Goal: Task Accomplishment & Management: Use online tool/utility

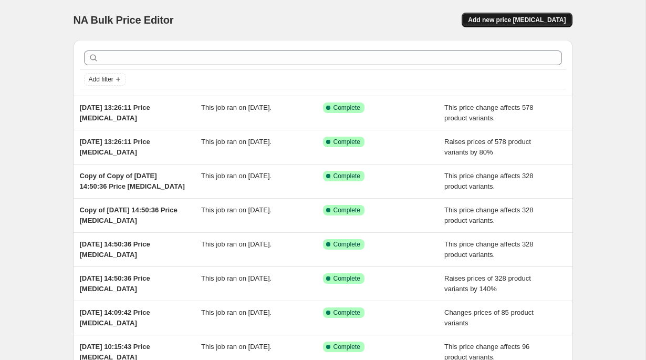
click at [548, 22] on span "Add new price [MEDICAL_DATA]" at bounding box center [517, 20] width 98 height 8
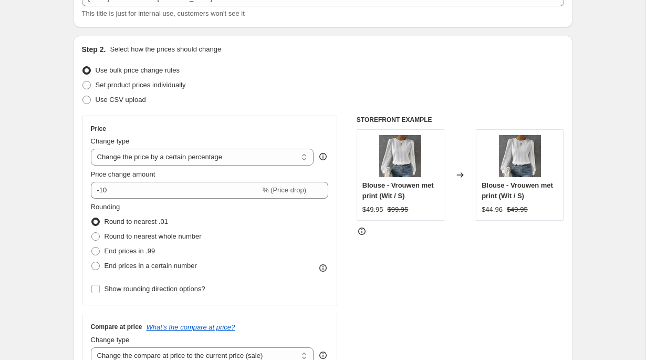
scroll to position [81, 0]
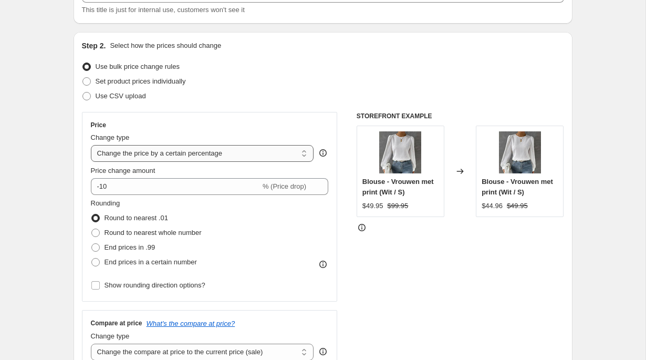
click at [151, 157] on select "Change the price to a certain amount Change the price by a certain amount Chang…" at bounding box center [202, 153] width 223 height 17
select select "no_change"
click at [91, 145] on select "Change the price to a certain amount Change the price by a certain amount Chang…" at bounding box center [202, 153] width 223 height 17
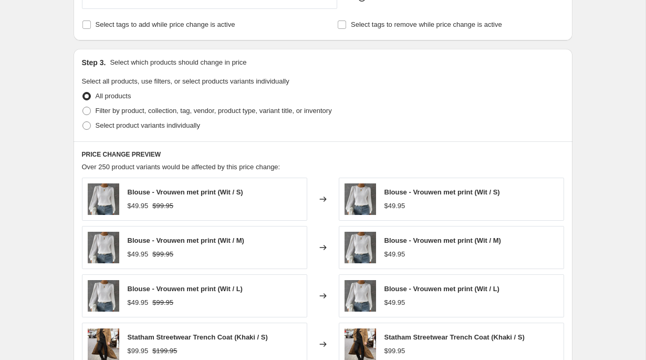
scroll to position [318, 0]
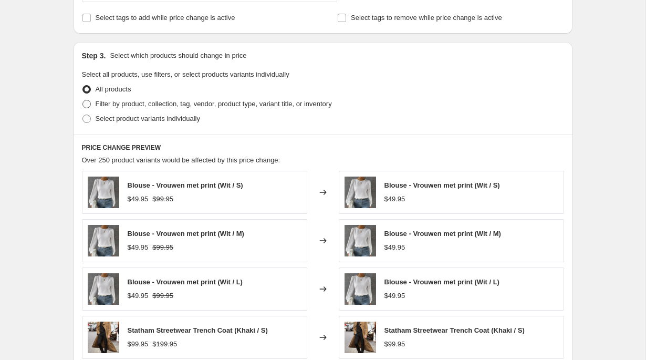
click at [119, 100] on span "Filter by product, collection, tag, vendor, product type, variant title, or inv…" at bounding box center [214, 104] width 236 height 8
click at [83, 100] on input "Filter by product, collection, tag, vendor, product type, variant title, or inv…" at bounding box center [82, 100] width 1 height 1
radio input "true"
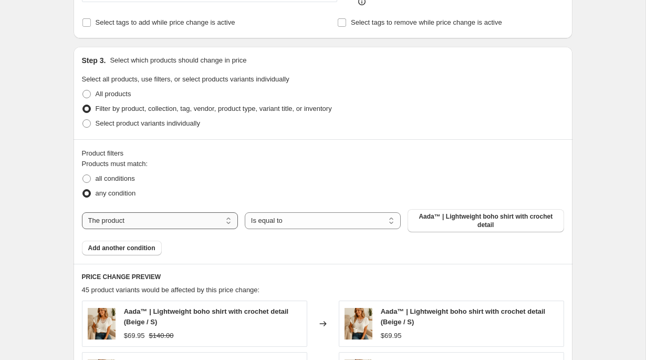
click at [146, 229] on select "The product The product's collection The product's tag The product's vendor The…" at bounding box center [160, 220] width 156 height 17
select select "collection"
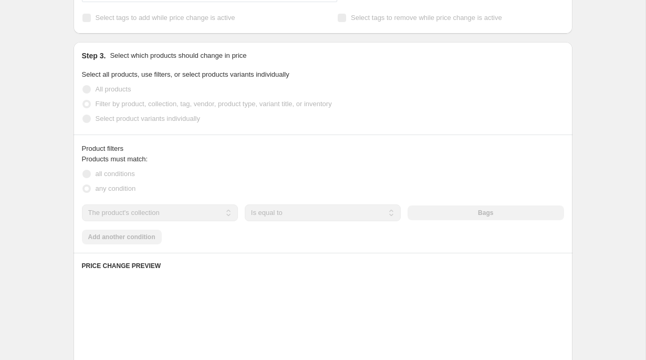
click at [305, 231] on div "Products must match: all conditions any condition The product The product's col…" at bounding box center [323, 199] width 482 height 90
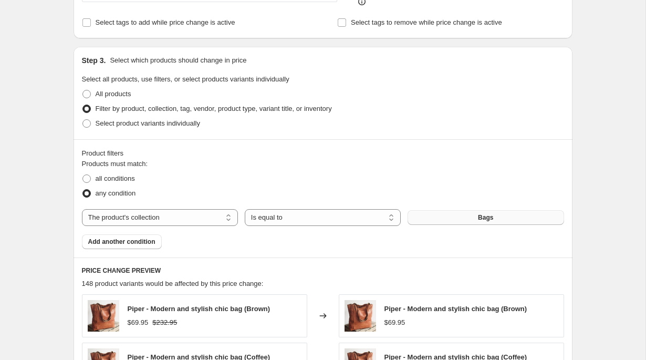
click at [493, 215] on span "Bags" at bounding box center [485, 217] width 15 height 8
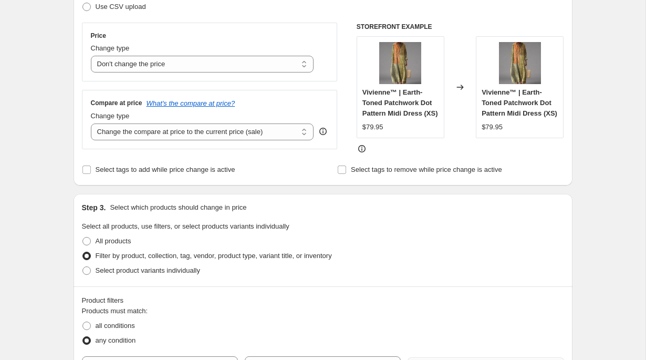
scroll to position [168, 0]
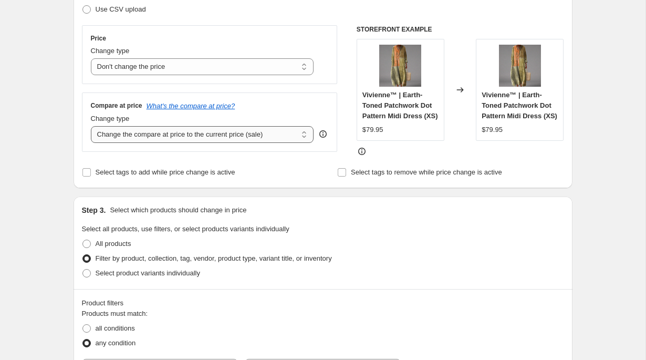
click at [161, 135] on select "Change the compare at price to the current price (sale) Change the compare at p…" at bounding box center [202, 134] width 223 height 17
click at [91, 126] on select "Change the compare at price to the current price (sale) Change the compare at p…" at bounding box center [202, 134] width 223 height 17
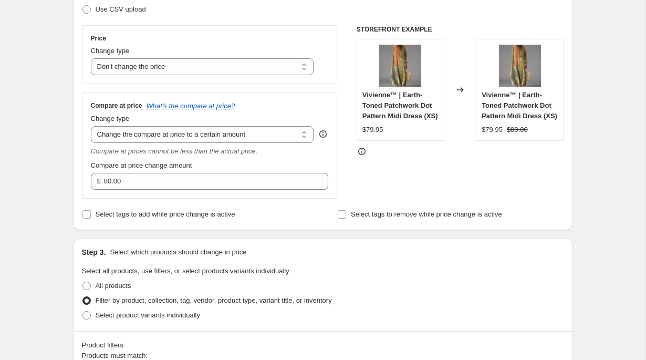
click at [173, 151] on icon "Compare at prices cannot be less than the actual price." at bounding box center [174, 151] width 167 height 8
click at [177, 140] on select "Change the compare at price to the current price (sale) Change the compare at p…" at bounding box center [202, 134] width 223 height 17
select select "percentage"
click at [91, 126] on select "Change the compare at price to the current price (sale) Change the compare at p…" at bounding box center [202, 134] width 223 height 17
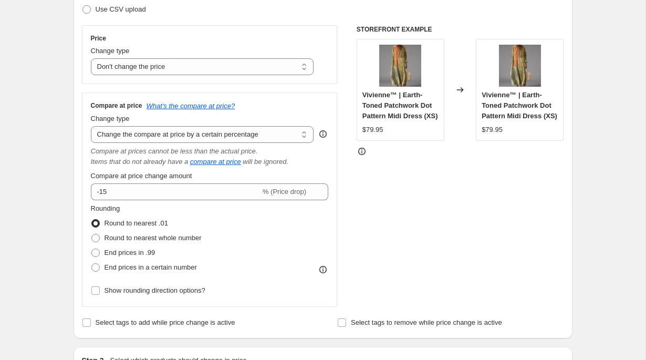
click at [184, 161] on icon "Items that do not already have a" at bounding box center [140, 162] width 98 height 8
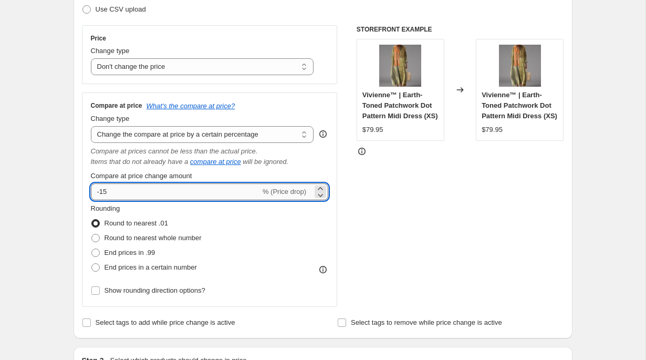
click at [177, 186] on input "-15" at bounding box center [176, 191] width 170 height 17
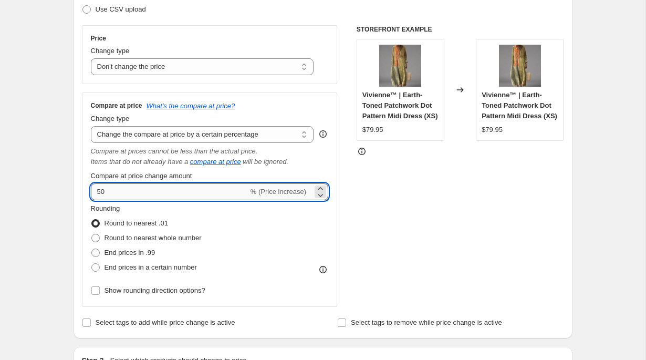
click at [97, 190] on input "50" at bounding box center [170, 191] width 158 height 17
type input "150"
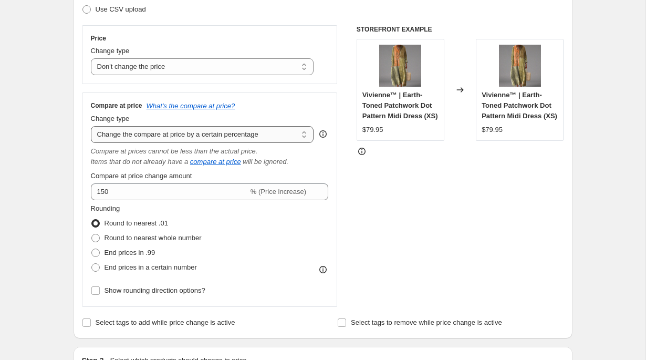
click at [165, 135] on select "Change the compare at price to the current price (sale) Change the compare at p…" at bounding box center [202, 134] width 223 height 17
select select "bp"
click at [91, 126] on select "Change the compare at price to the current price (sale) Change the compare at p…" at bounding box center [202, 134] width 223 height 17
type input "12.00"
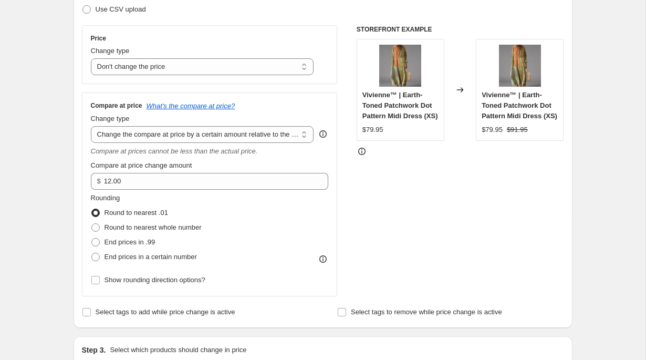
click at [188, 132] on select "Change the compare at price to the current price (sale) Change the compare at p…" at bounding box center [202, 134] width 223 height 17
select select "pp"
click at [91, 126] on select "Change the compare at price to the current price (sale) Change the compare at p…" at bounding box center [202, 134] width 223 height 17
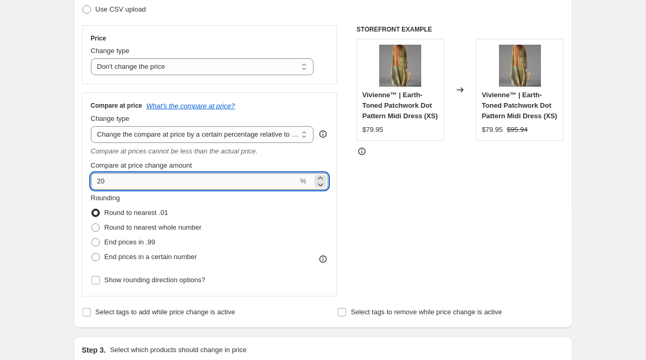
click at [98, 181] on input "20" at bounding box center [195, 181] width 208 height 17
click at [101, 181] on input "80" at bounding box center [195, 181] width 208 height 17
type input "170"
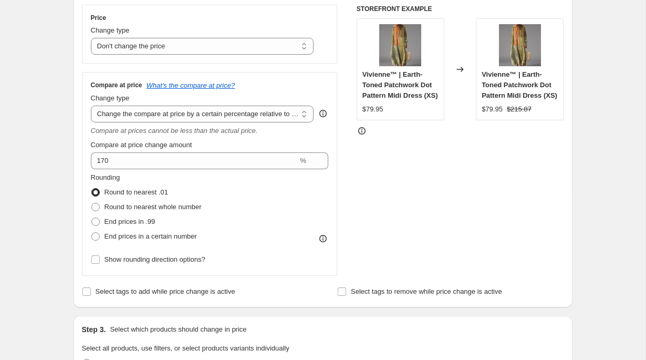
scroll to position [195, 0]
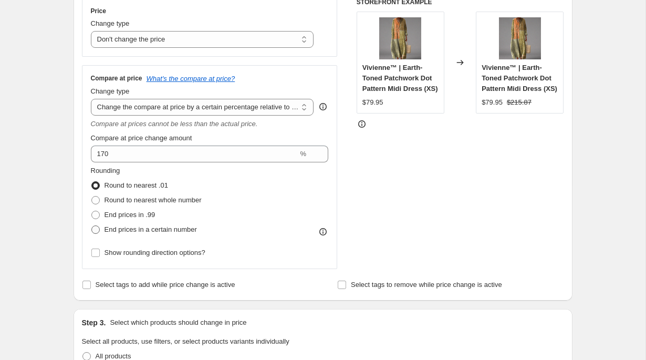
click at [131, 229] on span "End prices in a certain number" at bounding box center [151, 229] width 92 height 8
click at [92, 226] on input "End prices in a certain number" at bounding box center [91, 225] width 1 height 1
radio input "true"
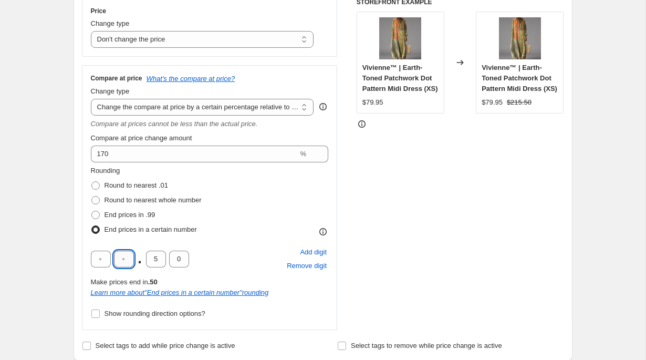
click at [123, 260] on input "text" at bounding box center [124, 259] width 20 height 17
type input "9"
type input "5"
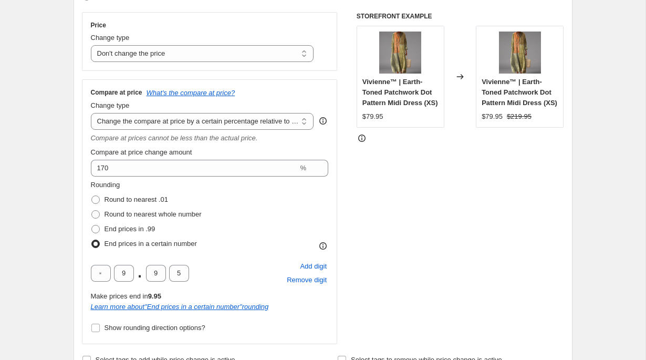
scroll to position [175, 0]
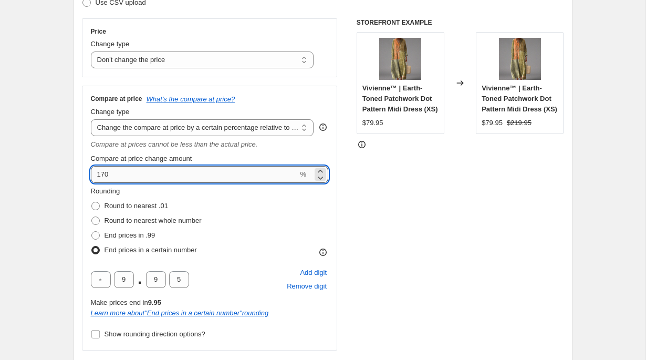
click at [102, 173] on input "170" at bounding box center [195, 174] width 208 height 17
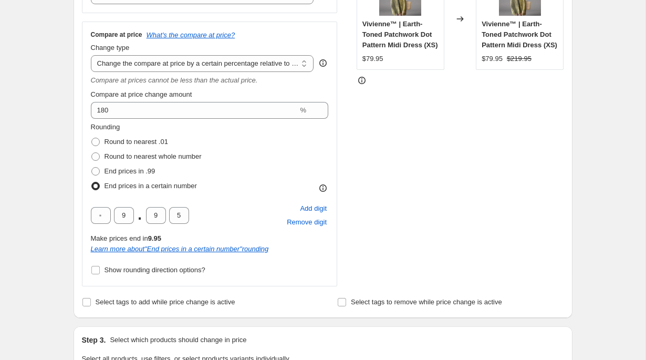
scroll to position [239, 0]
click at [77, 137] on div "Step 2. Select how the prices should change Use bulk price change rules Set pro…" at bounding box center [323, 96] width 499 height 443
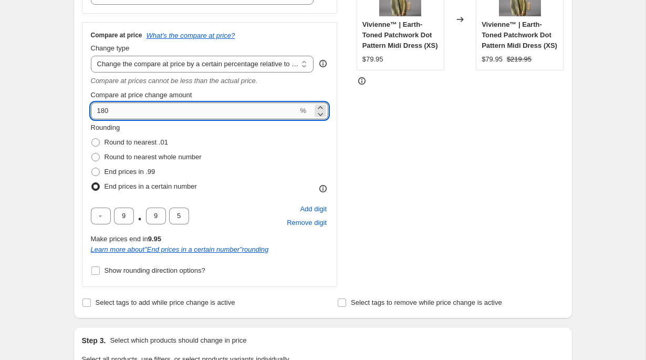
drag, startPoint x: 105, startPoint y: 110, endPoint x: 96, endPoint y: 112, distance: 8.7
click at [96, 111] on input "180" at bounding box center [195, 110] width 208 height 17
type input "200"
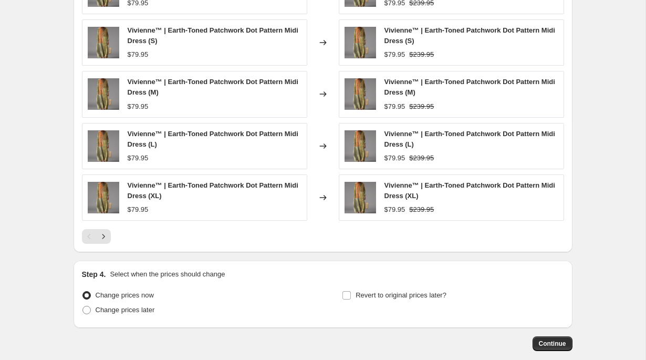
scroll to position [900, 0]
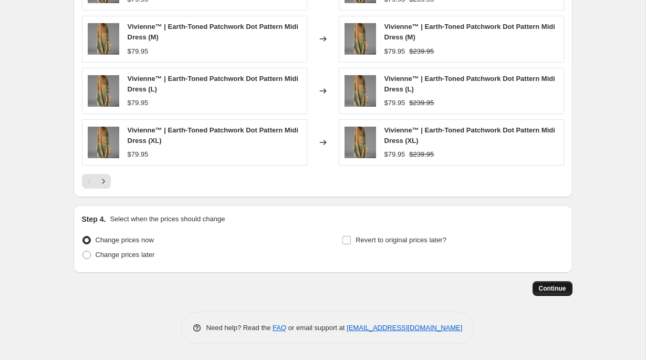
click at [556, 291] on span "Continue" at bounding box center [552, 288] width 27 height 8
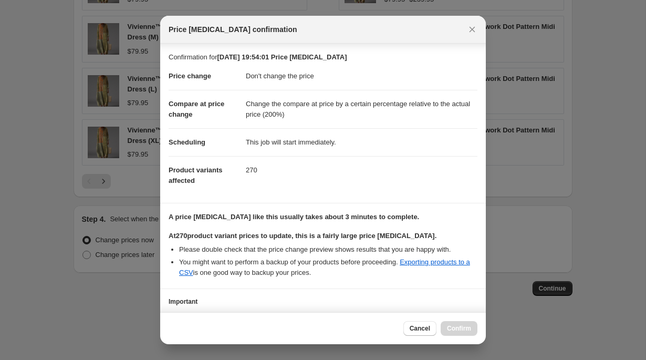
scroll to position [76, 0]
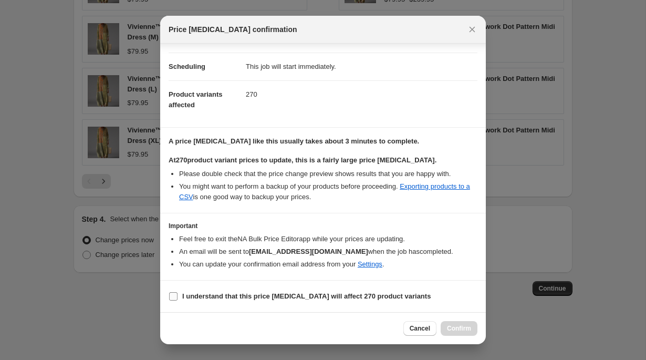
click at [323, 295] on b "I understand that this price [MEDICAL_DATA] will affect 270 product variants" at bounding box center [306, 296] width 249 height 8
click at [178, 295] on input "I understand that this price [MEDICAL_DATA] will affect 270 product variants" at bounding box center [173, 296] width 8 height 8
checkbox input "true"
click at [459, 327] on span "Confirm" at bounding box center [459, 328] width 24 height 8
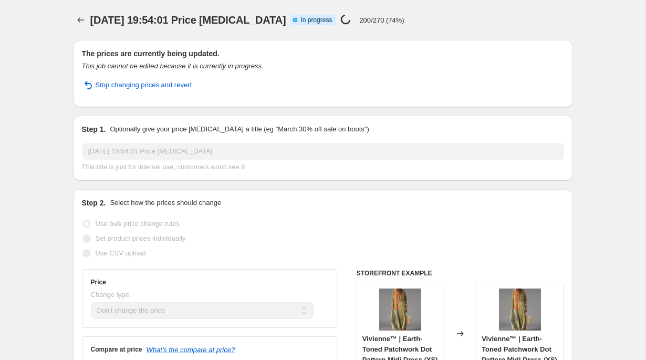
select select "no_change"
select select "pp"
select select "collection"
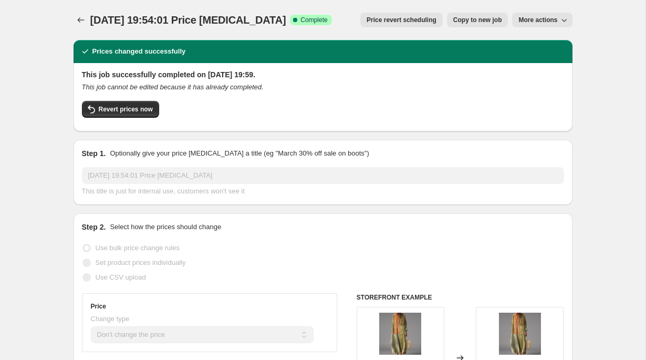
click at [489, 18] on span "Copy to new job" at bounding box center [477, 20] width 49 height 8
select select "no_change"
select select "pp"
select select "collection"
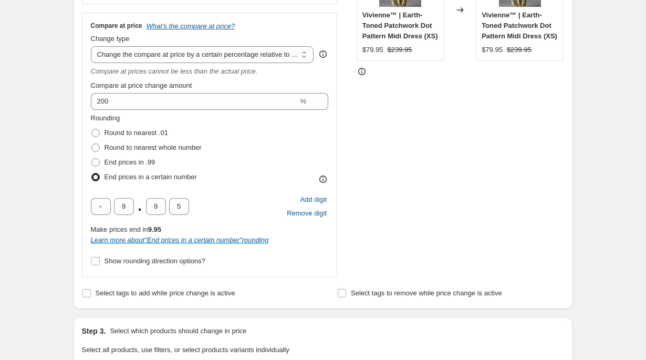
scroll to position [247, 0]
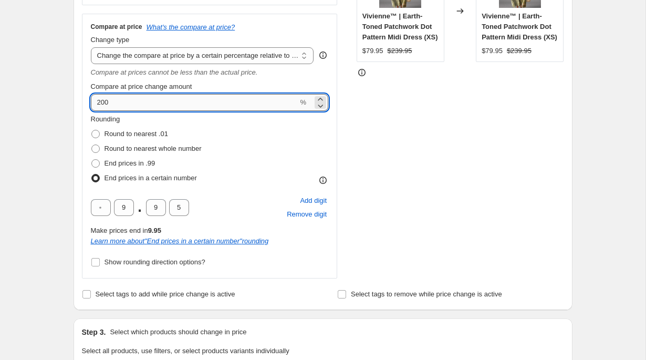
click at [105, 100] on input "200" at bounding box center [195, 102] width 208 height 17
type input "210"
click at [69, 106] on div "Step 1. Optionally give your price [MEDICAL_DATA] a title (eg "March 30% off sa…" at bounding box center [319, 367] width 508 height 1164
click at [106, 102] on input "210" at bounding box center [195, 102] width 208 height 17
click at [79, 107] on div "Step 2. Select how the prices should change Use bulk price change rules Set pro…" at bounding box center [323, 88] width 499 height 443
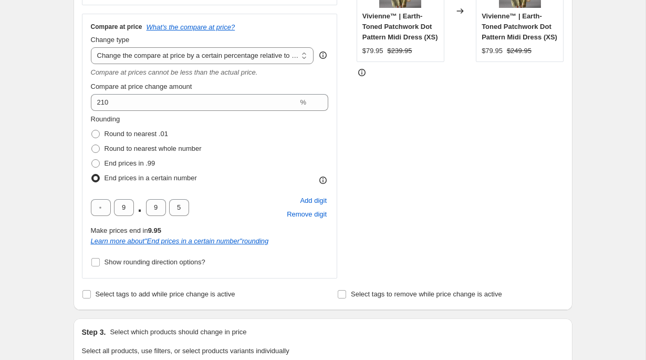
scroll to position [900, 0]
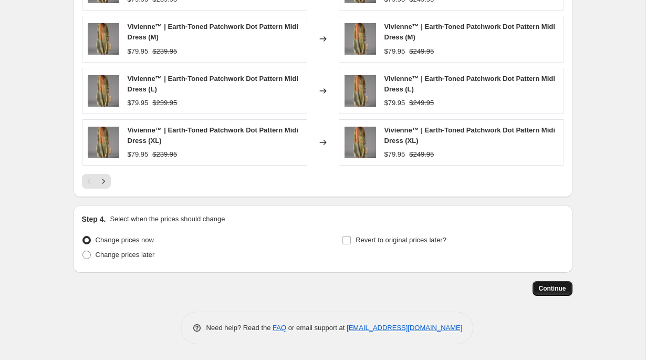
click at [542, 290] on span "Continue" at bounding box center [552, 288] width 27 height 8
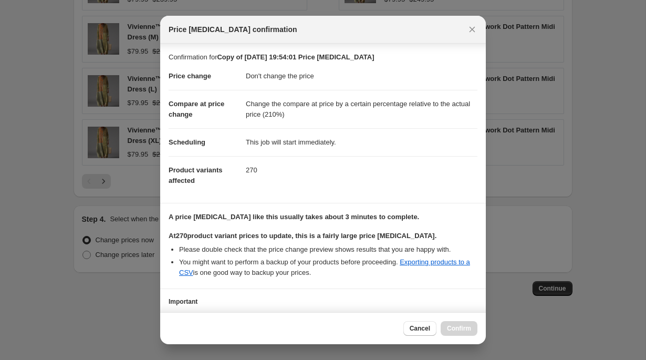
scroll to position [76, 0]
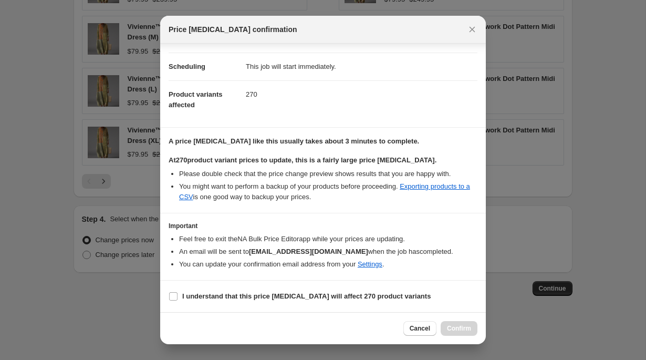
click at [311, 303] on section "I understand that this price [MEDICAL_DATA] will affect 270 product variants" at bounding box center [323, 297] width 326 height 32
click at [347, 302] on label "I understand that this price [MEDICAL_DATA] will affect 270 product variants" at bounding box center [300, 296] width 262 height 15
click at [178, 301] on input "I understand that this price [MEDICAL_DATA] will affect 270 product variants" at bounding box center [173, 296] width 8 height 8
checkbox input "true"
click at [453, 327] on span "Confirm" at bounding box center [459, 328] width 24 height 8
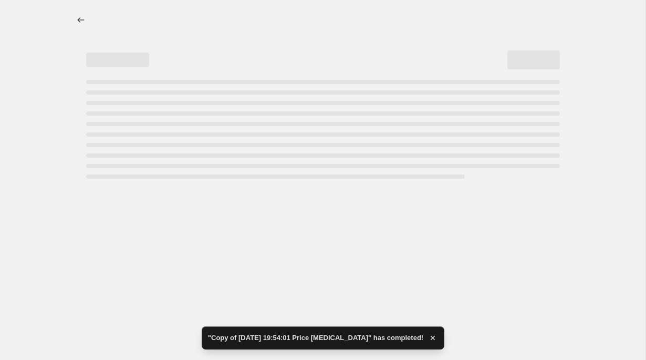
select select "no_change"
select select "pp"
select select "collection"
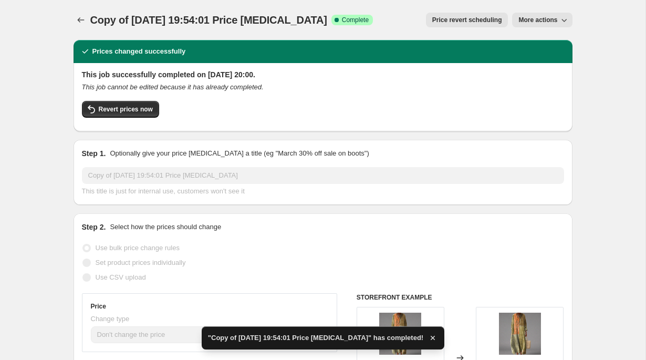
click at [167, 90] on icon "This job cannot be edited because it has already completed." at bounding box center [173, 87] width 182 height 8
click at [549, 23] on span "More actions" at bounding box center [538, 20] width 39 height 8
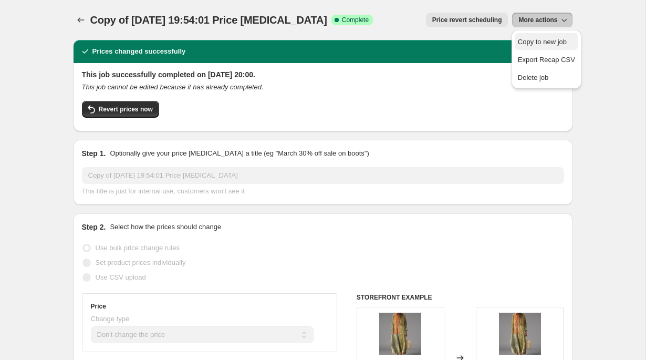
click at [547, 42] on span "Copy to new job" at bounding box center [542, 42] width 49 height 8
select select "no_change"
select select "pp"
select select "collection"
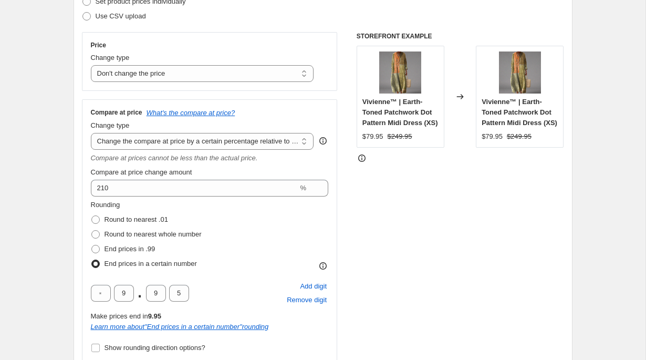
scroll to position [180, 0]
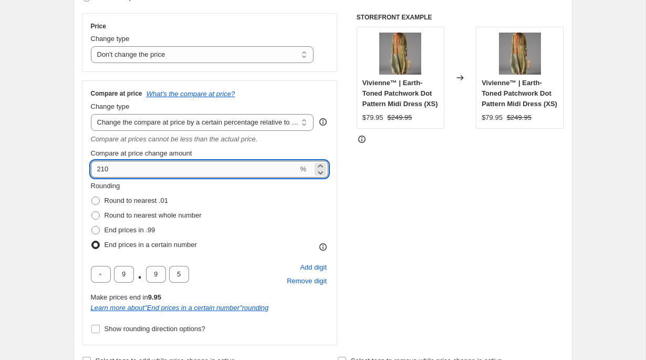
click at [106, 169] on input "210" at bounding box center [195, 169] width 208 height 17
click at [102, 168] on input "210" at bounding box center [195, 169] width 208 height 17
type input "250"
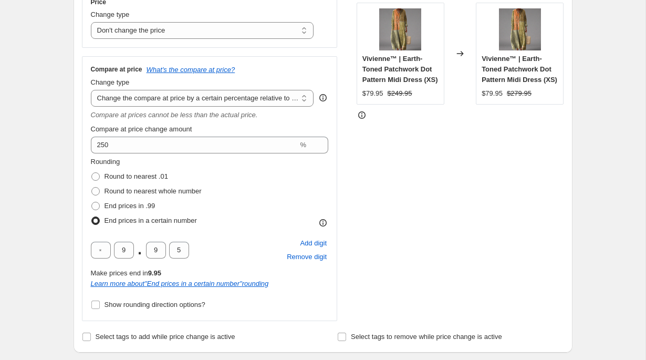
scroll to position [202, 0]
